Goal: Information Seeking & Learning: Understand process/instructions

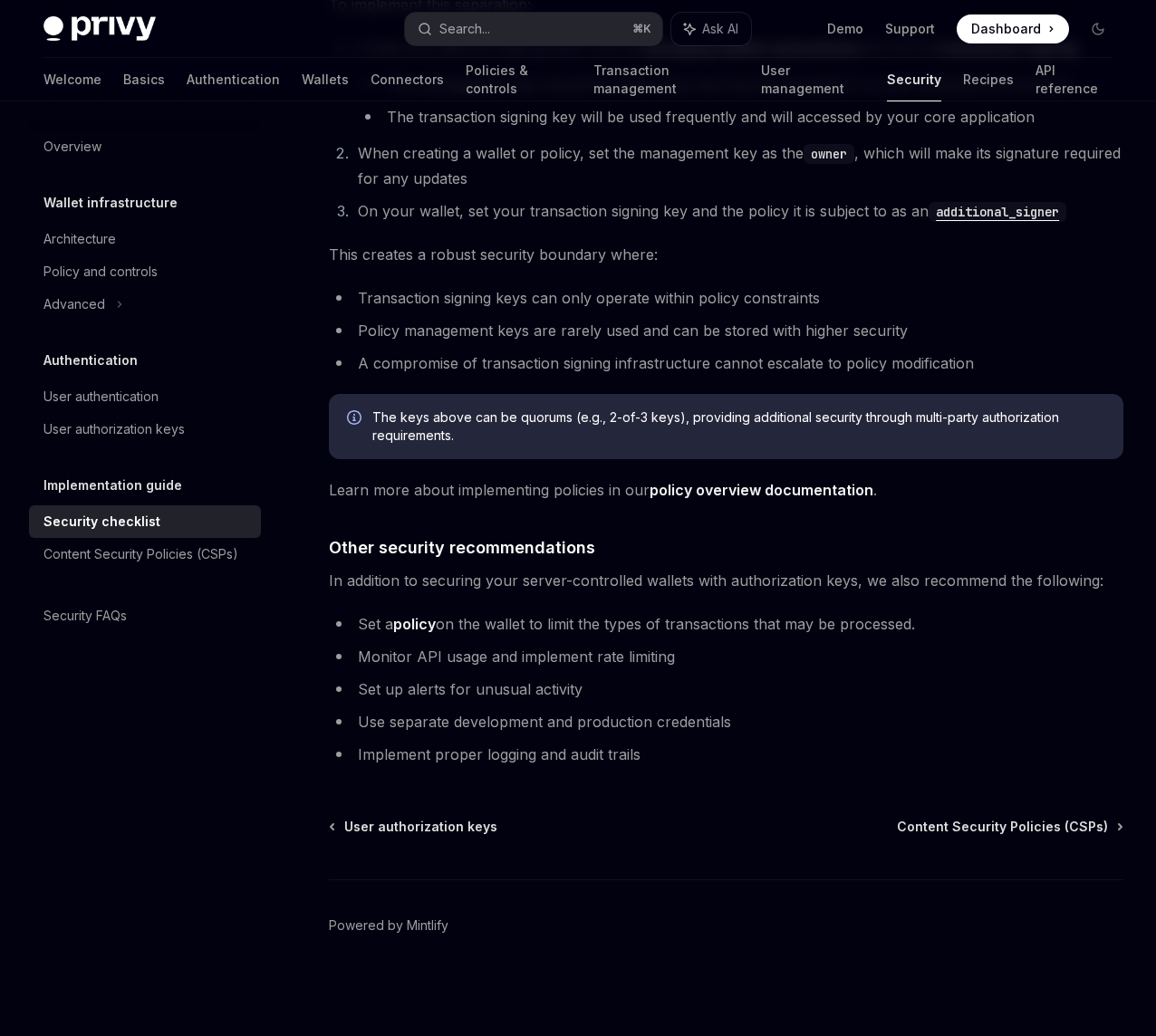
click at [652, 568] on span "In addition to securing your server-controlled wallets with authorization keys,…" at bounding box center [726, 580] width 794 height 25
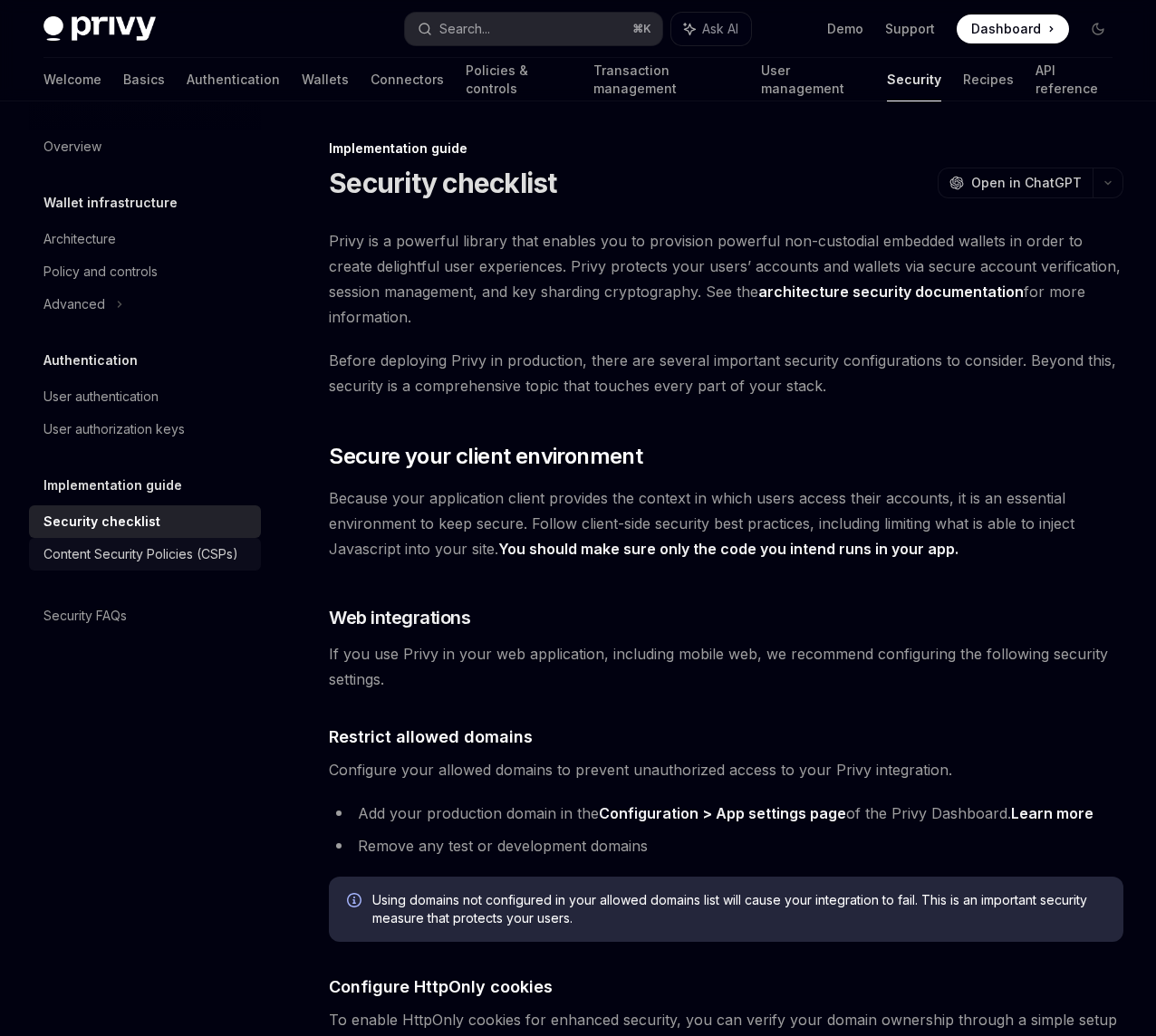
click at [169, 550] on div "Content Security Policies (CSPs)" at bounding box center [141, 554] width 195 height 21
type textarea "*"
